Goal: Transaction & Acquisition: Purchase product/service

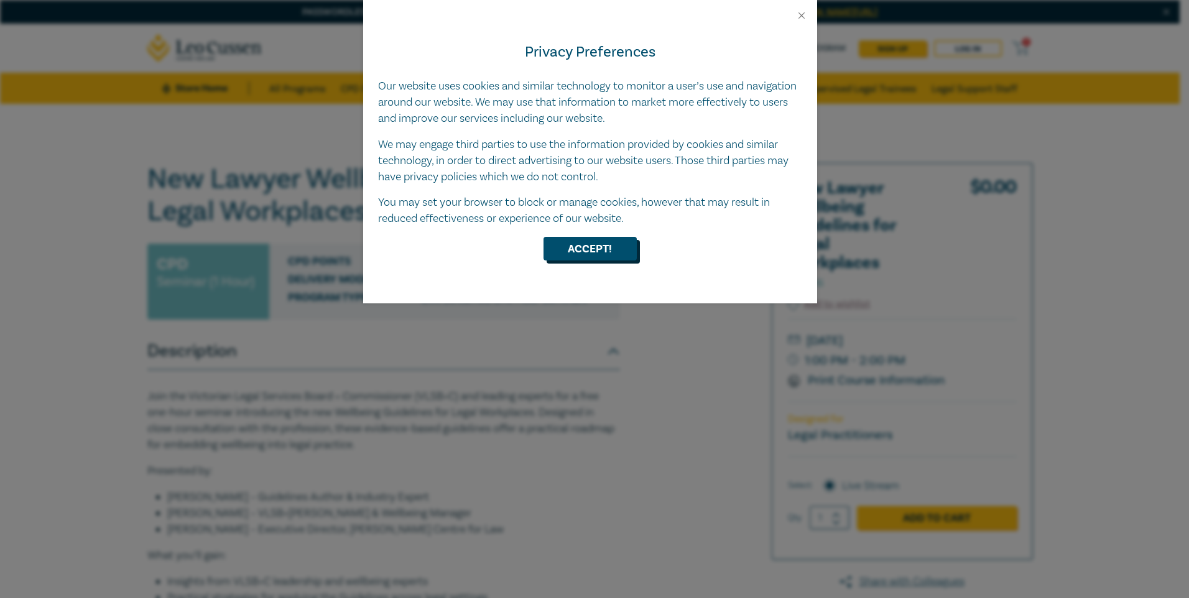
click at [596, 251] on button "Accept!" at bounding box center [590, 249] width 93 height 24
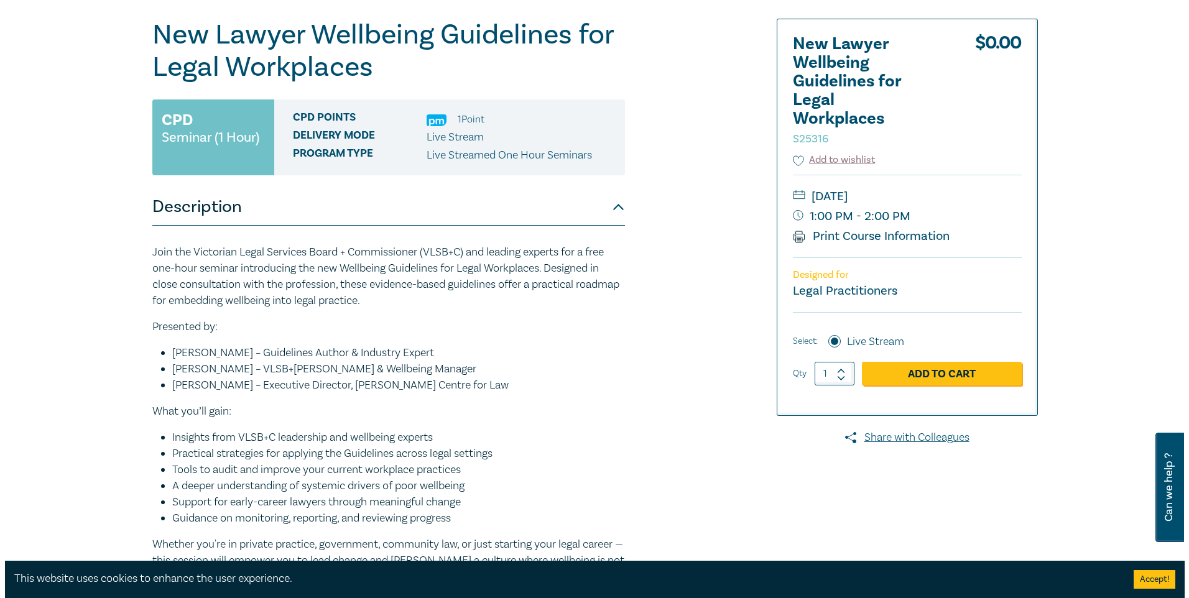
scroll to position [124, 0]
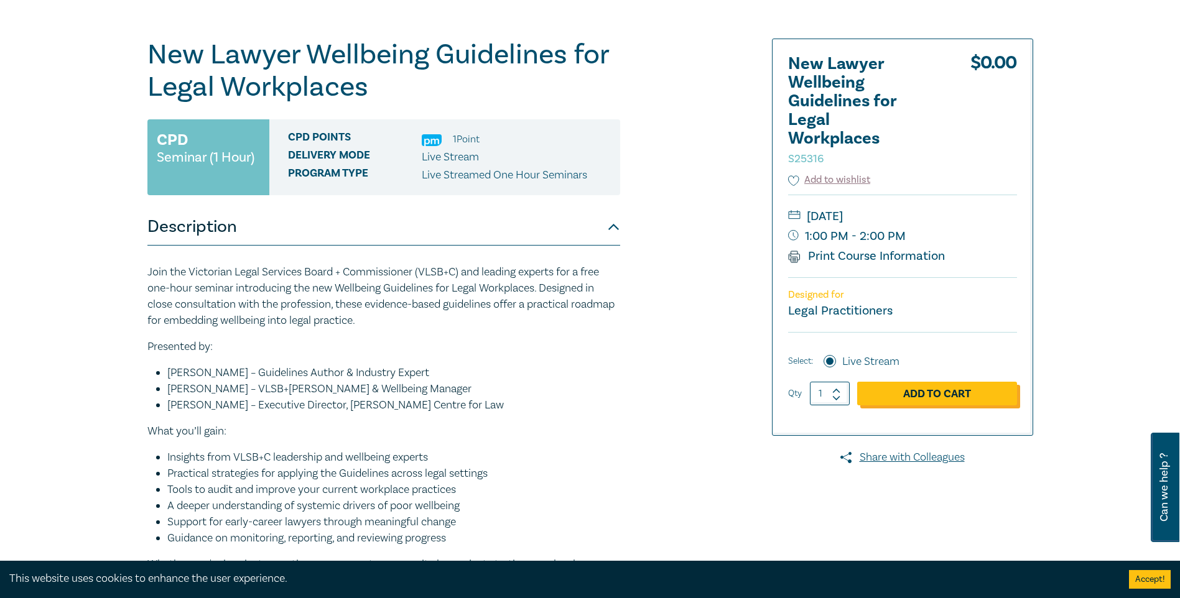
click at [954, 397] on link "Add to Cart" at bounding box center [937, 394] width 160 height 24
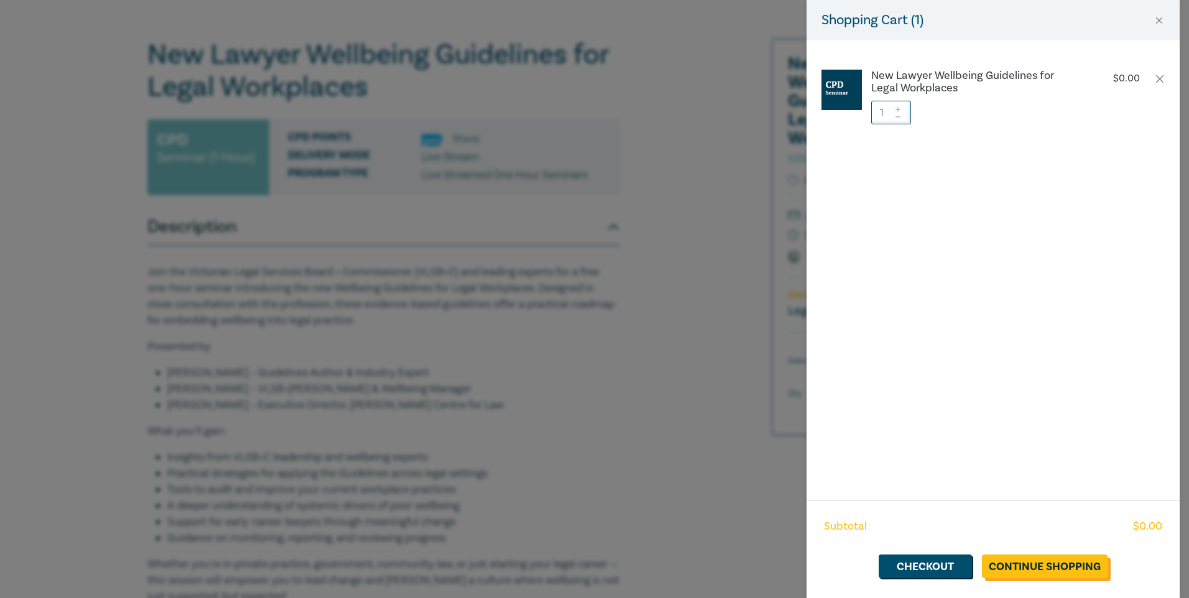
click at [1036, 567] on link "Continue Shopping" at bounding box center [1045, 567] width 126 height 24
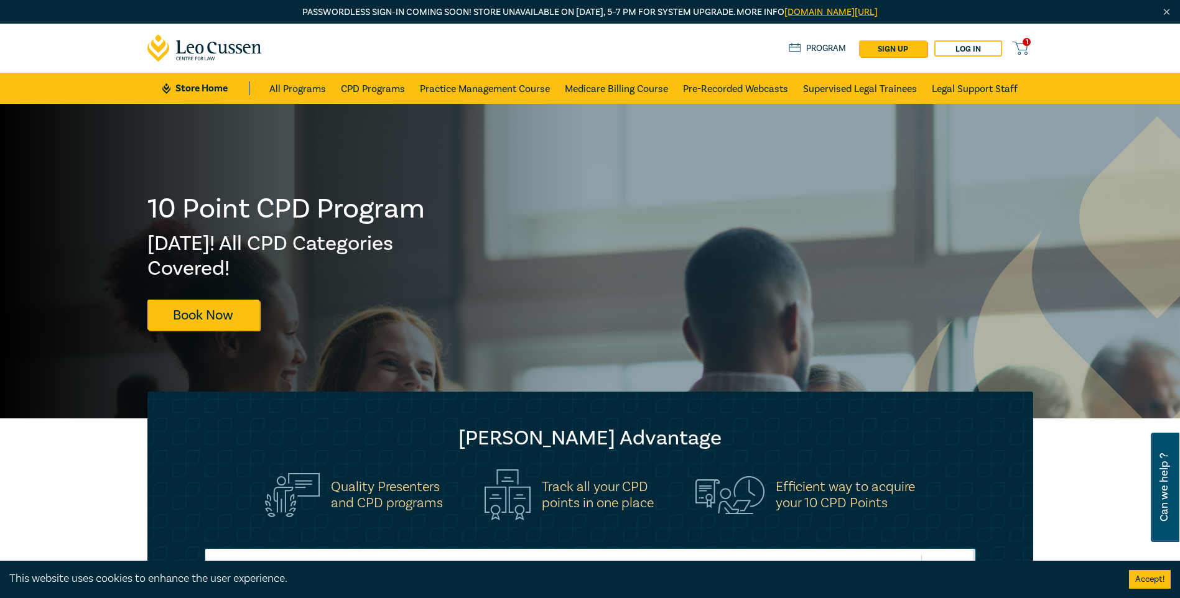
click at [1024, 46] on icon at bounding box center [1020, 48] width 16 height 16
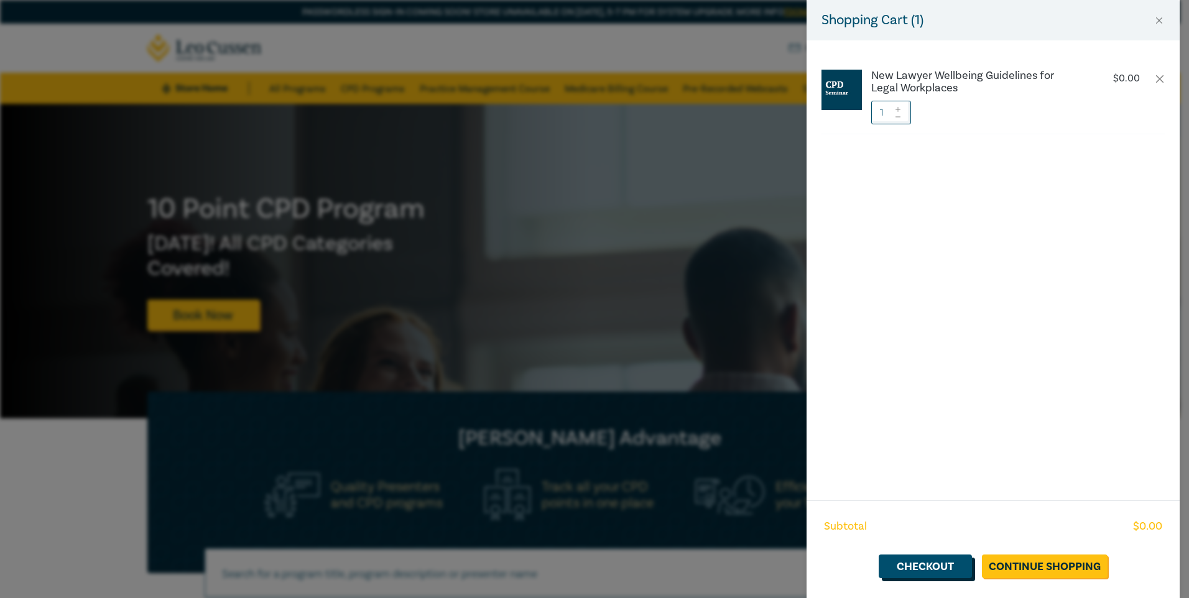
click at [946, 567] on link "Checkout" at bounding box center [925, 567] width 93 height 24
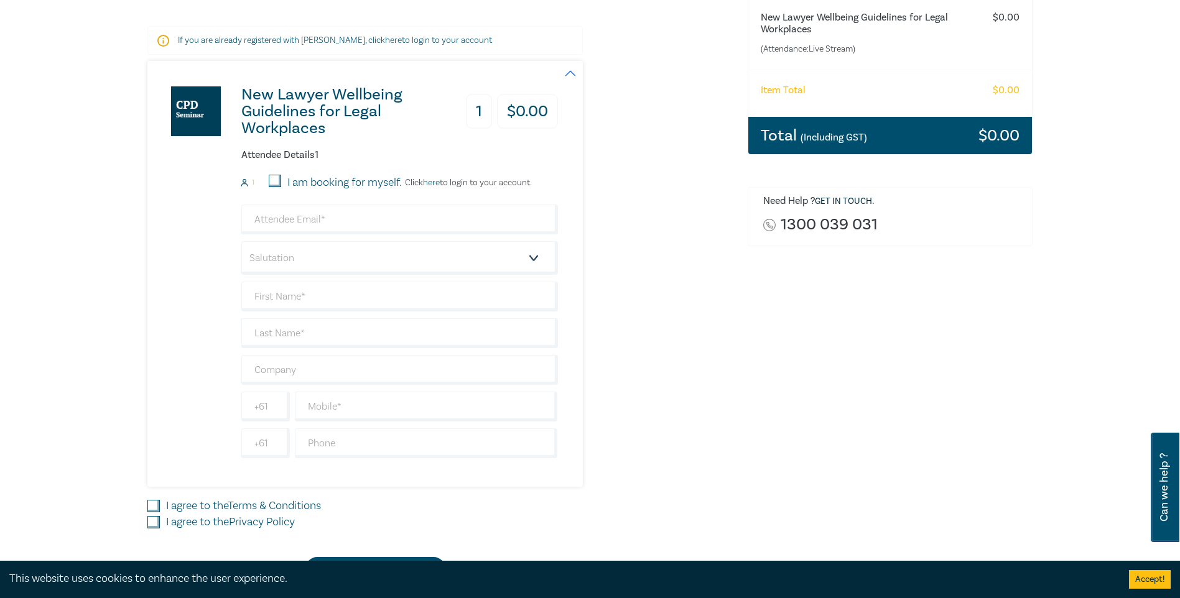
scroll to position [249, 0]
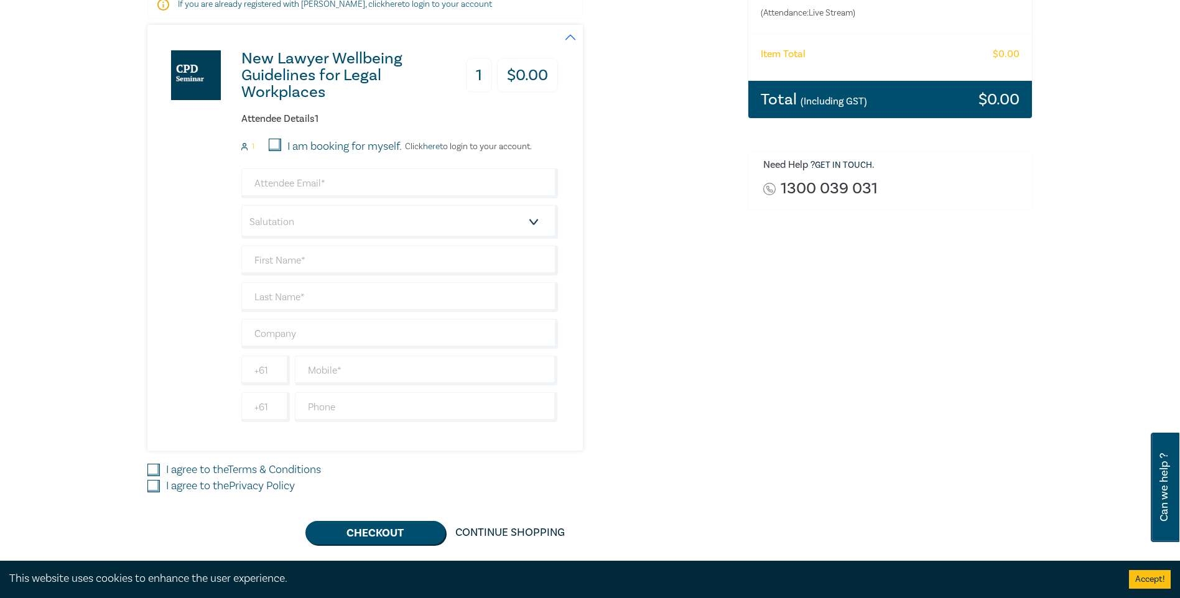
click at [276, 146] on input "I am booking for myself." at bounding box center [275, 145] width 12 height 12
checkbox input "true"
click at [283, 185] on input "email" at bounding box center [399, 184] width 317 height 30
type input "[EMAIL_ADDRESS][PERSON_NAME][DOMAIN_NAME]"
type input "Annerley"
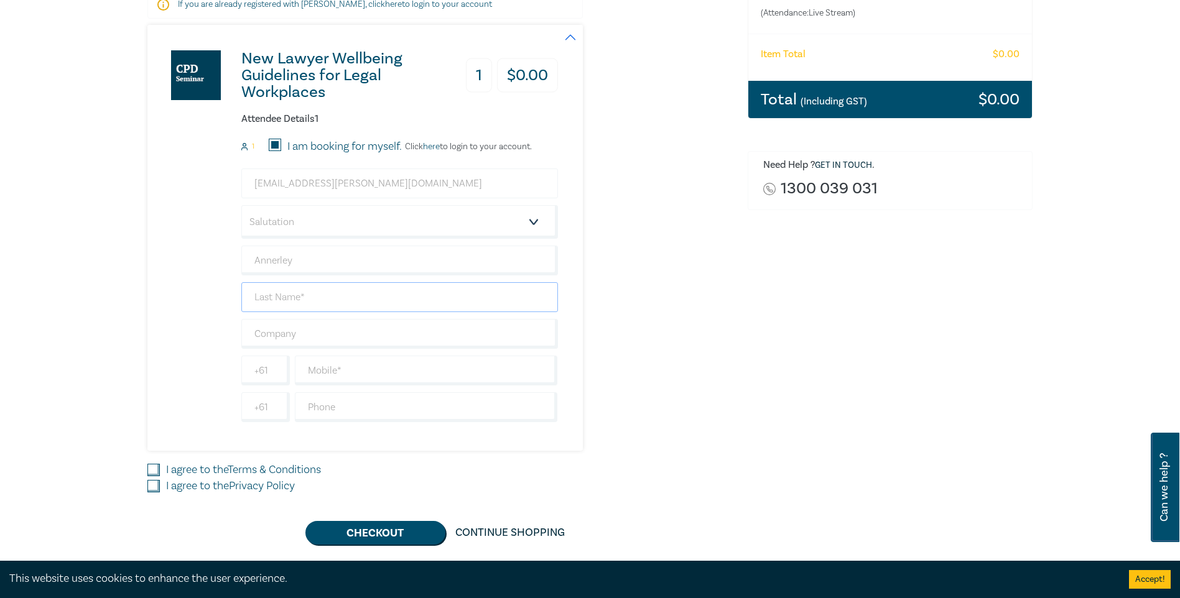
type input "[PERSON_NAME]"
type input "Victoria Police"
click at [351, 373] on input "text" at bounding box center [426, 371] width 263 height 30
type input "0414459370"
click at [156, 468] on input "I agree to the Terms & Conditions" at bounding box center [153, 470] width 12 height 12
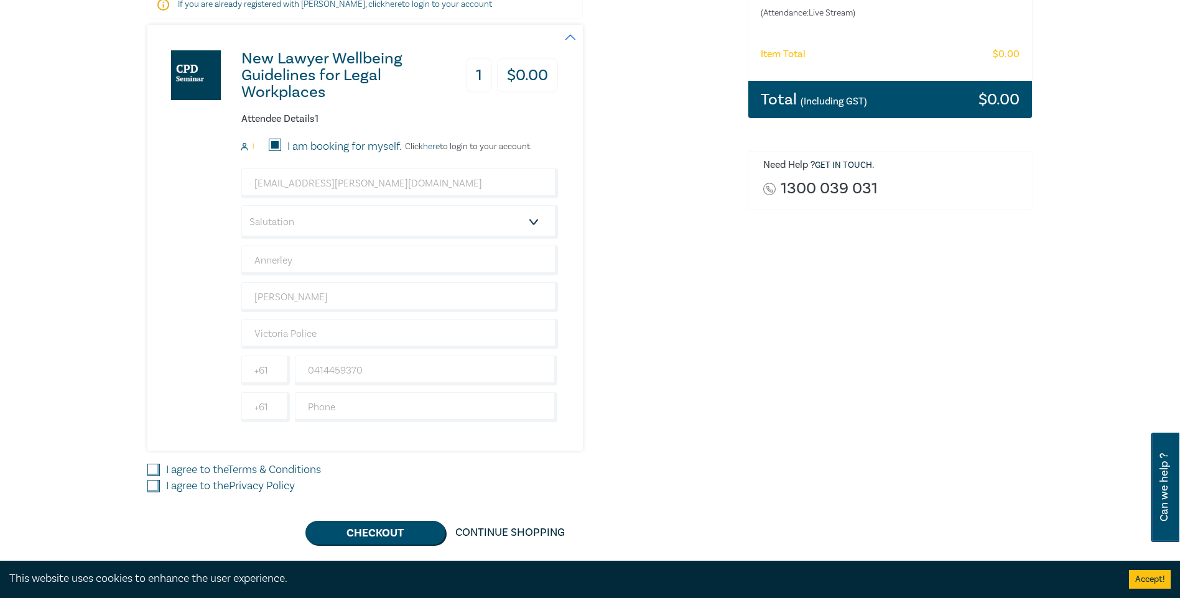
checkbox input "true"
click at [153, 488] on input "I agree to the Privacy Policy" at bounding box center [153, 486] width 12 height 12
checkbox input "true"
click at [389, 532] on button "Checkout" at bounding box center [375, 533] width 140 height 24
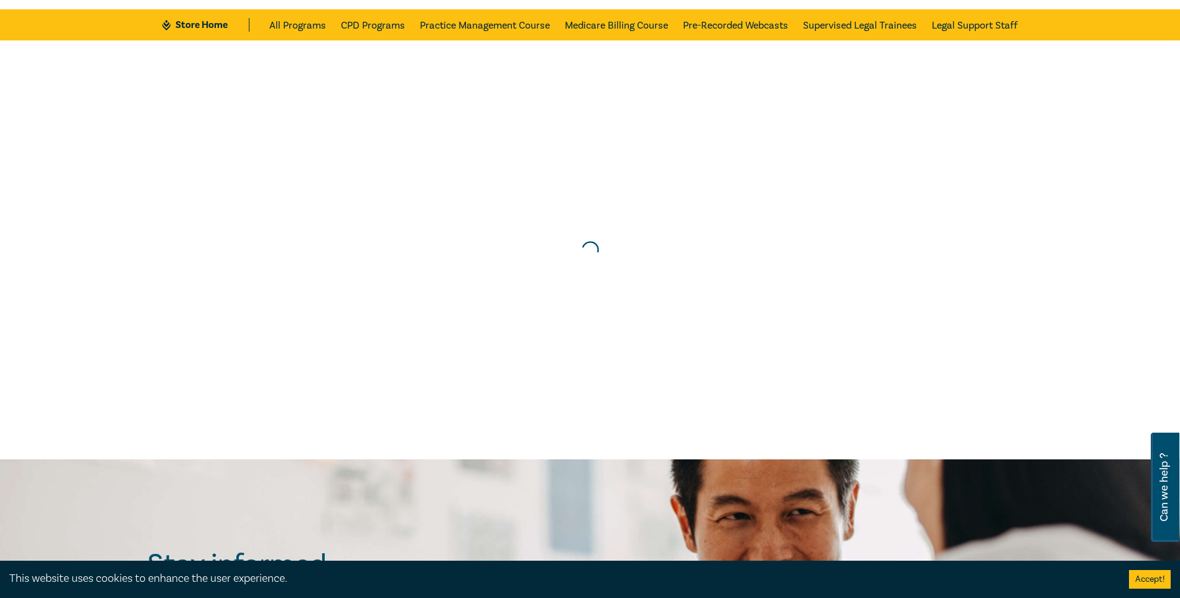
scroll to position [0, 0]
